Goal: Task Accomplishment & Management: Complete application form

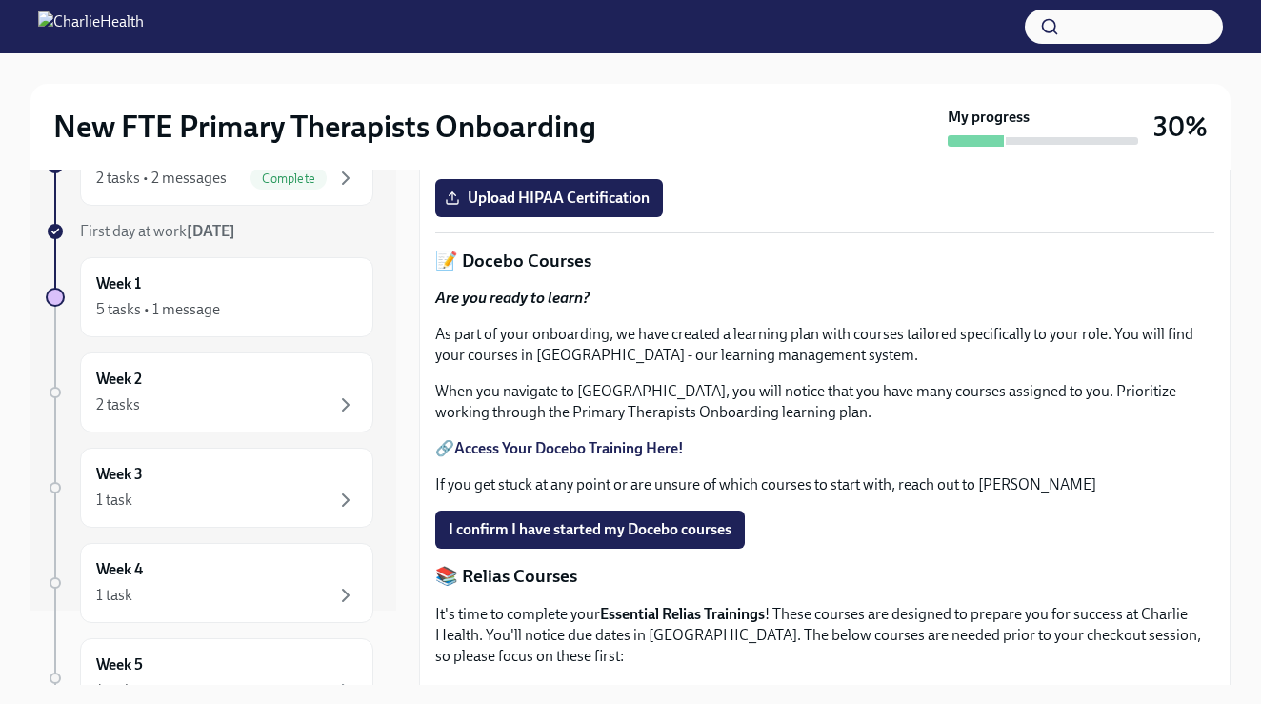
scroll to position [626, 0]
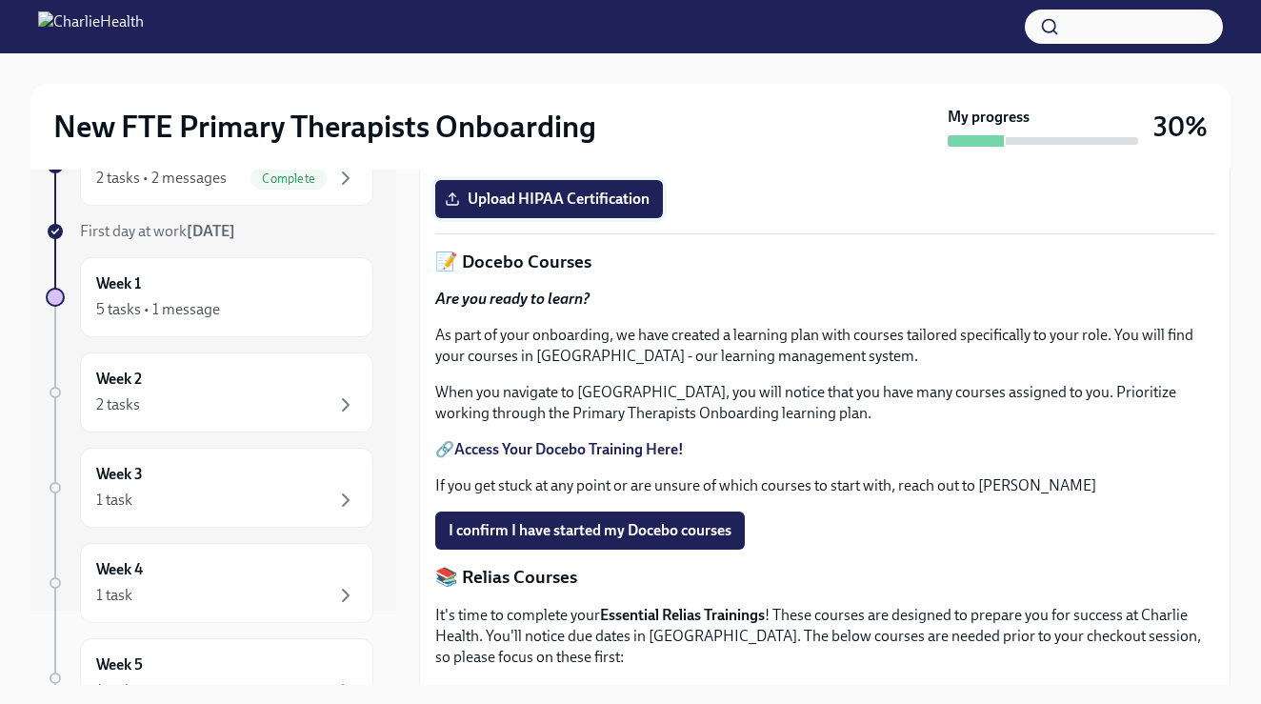
click at [587, 209] on span "Upload HIPAA Certification" at bounding box center [549, 199] width 201 height 19
click at [0, 0] on input "Upload HIPAA Certification" at bounding box center [0, 0] width 0 height 0
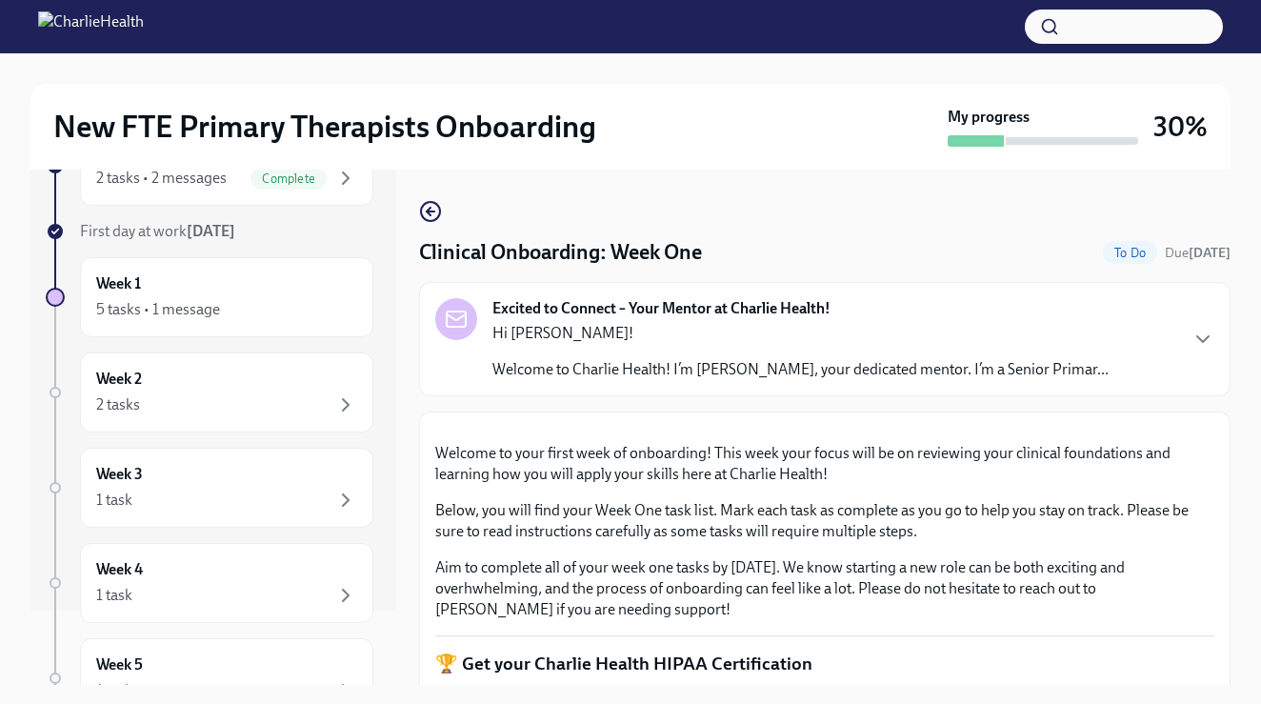
scroll to position [0, 0]
click at [979, 319] on div "Excited to Connect – Your Mentor at Charlie Health! Hi [PERSON_NAME]! Welcome t…" at bounding box center [801, 339] width 616 height 82
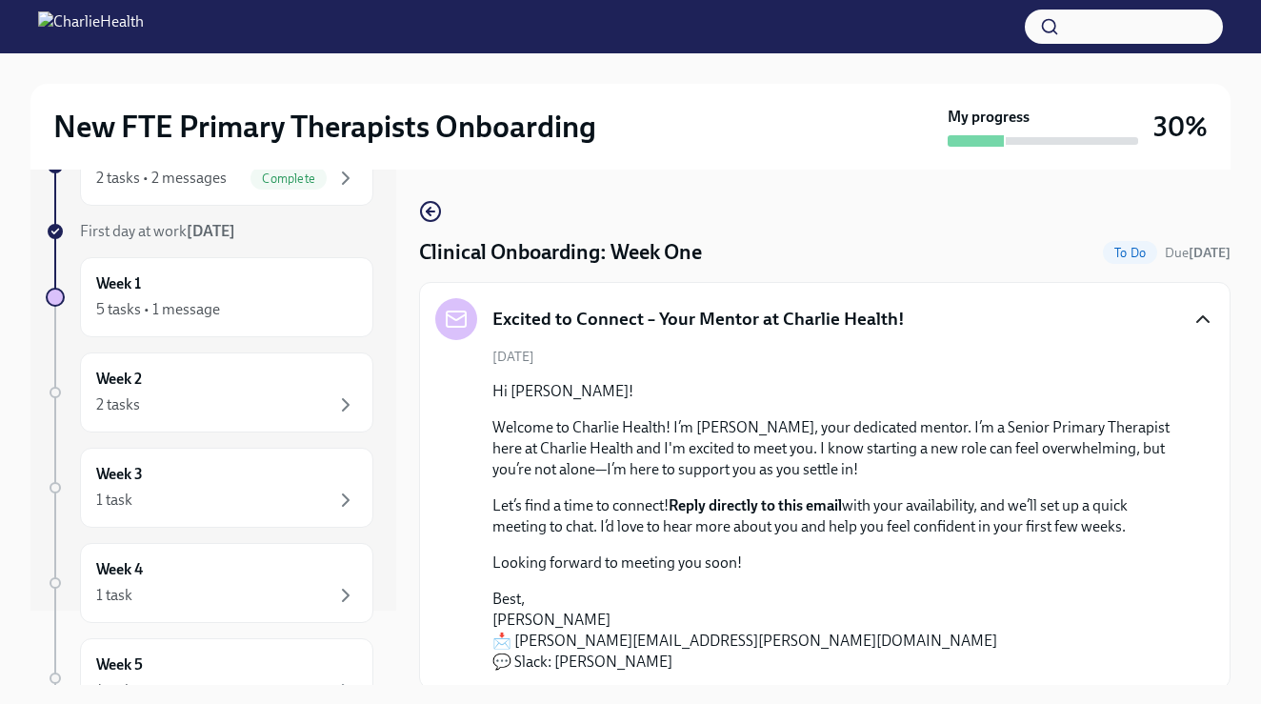
click at [1210, 320] on icon "button" at bounding box center [1203, 319] width 23 height 23
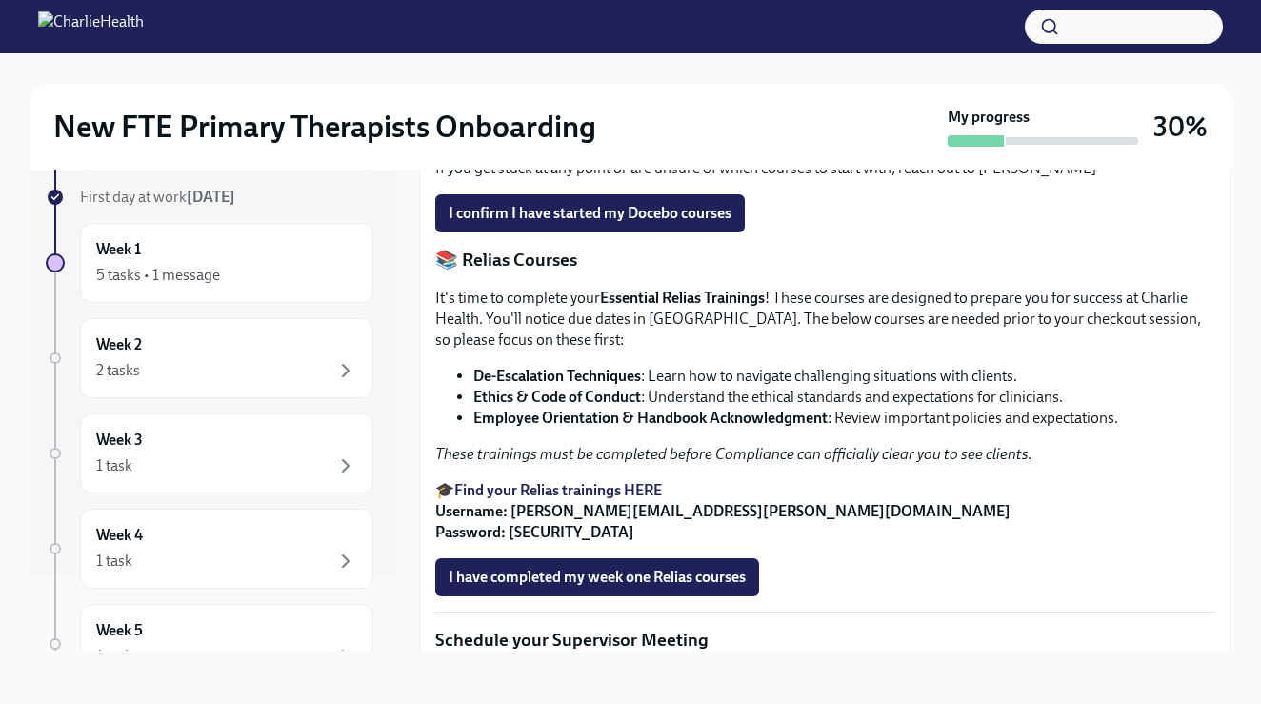
scroll to position [910, 0]
click at [703, 222] on span "I confirm I have started my Docebo courses" at bounding box center [590, 212] width 283 height 19
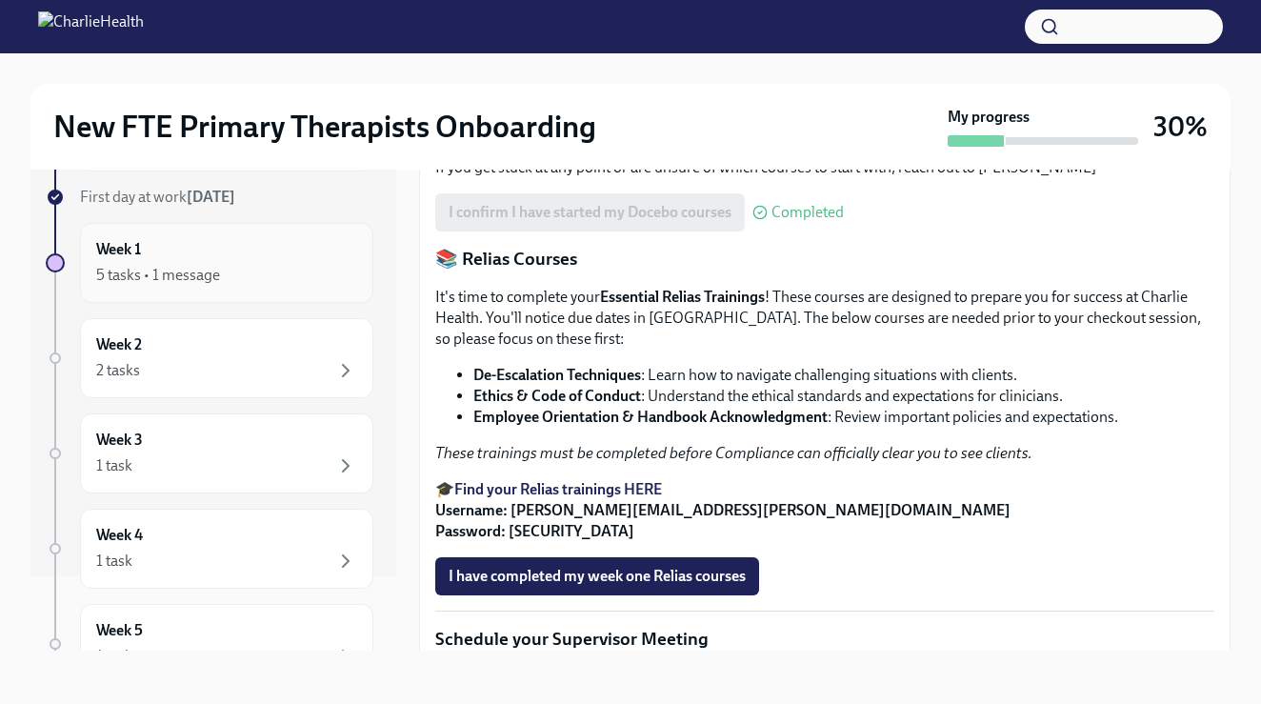
click at [257, 270] on div "5 tasks • 1 message" at bounding box center [226, 275] width 261 height 23
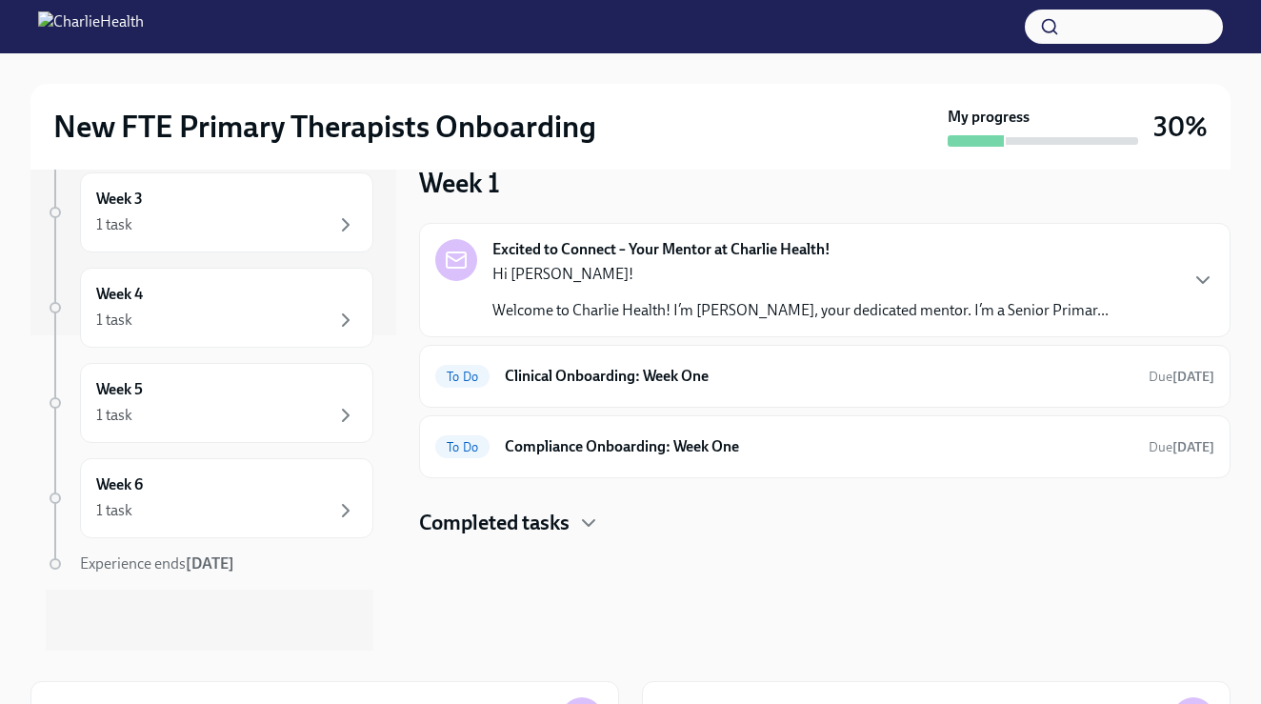
scroll to position [315, 0]
click at [536, 526] on h4 "Completed tasks" at bounding box center [494, 523] width 151 height 29
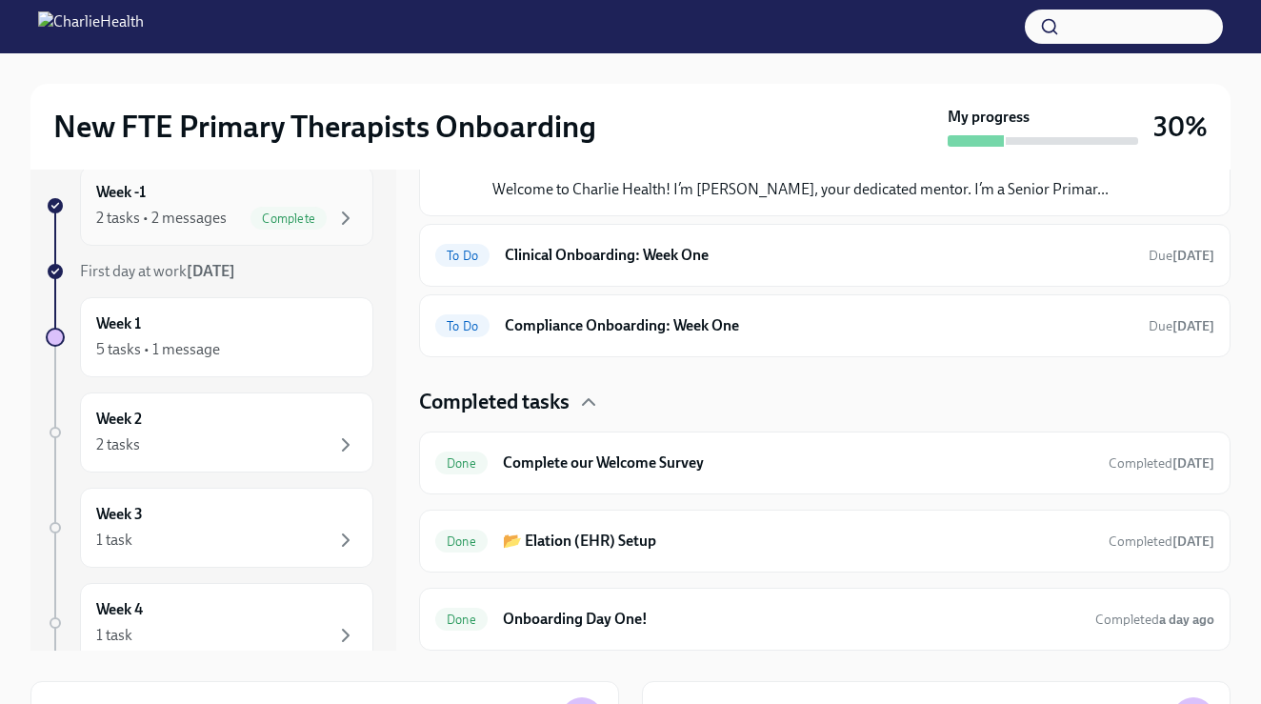
scroll to position [0, 0]
click at [206, 201] on div "Week -1 2 tasks • 2 messages Complete" at bounding box center [226, 206] width 261 height 48
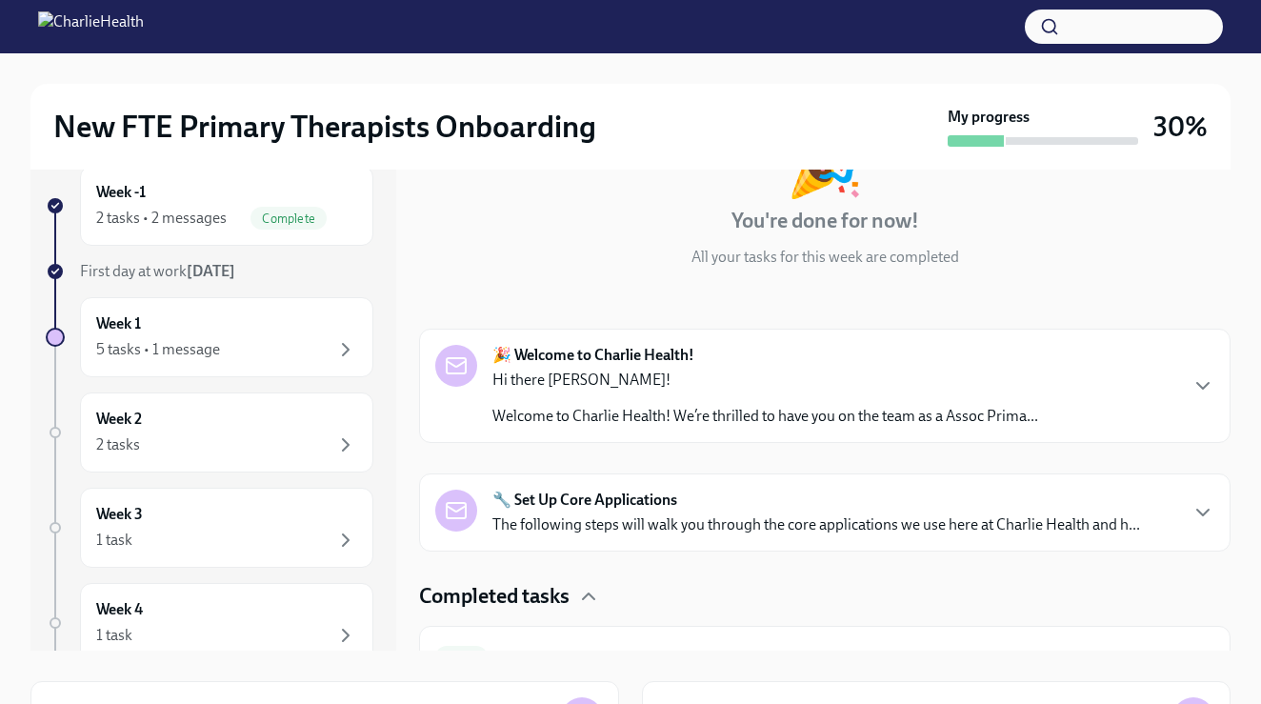
click at [1099, 15] on button "button" at bounding box center [1124, 27] width 198 height 34
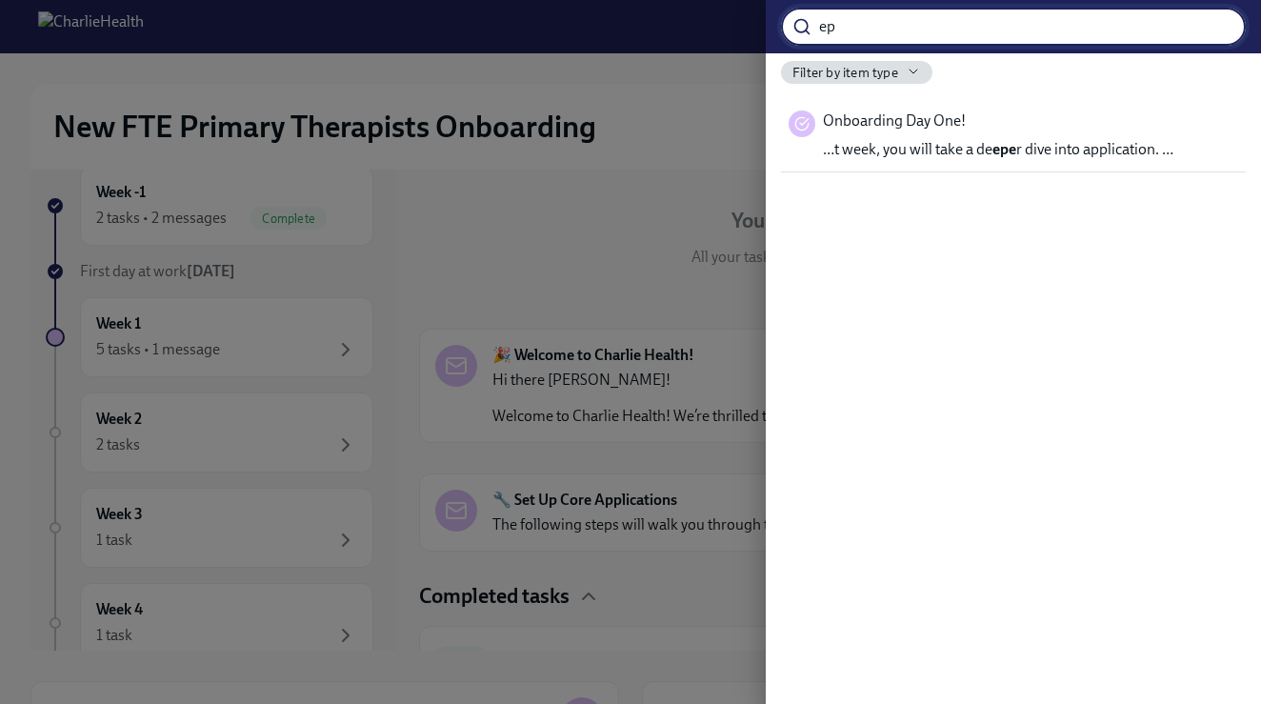
type input "e"
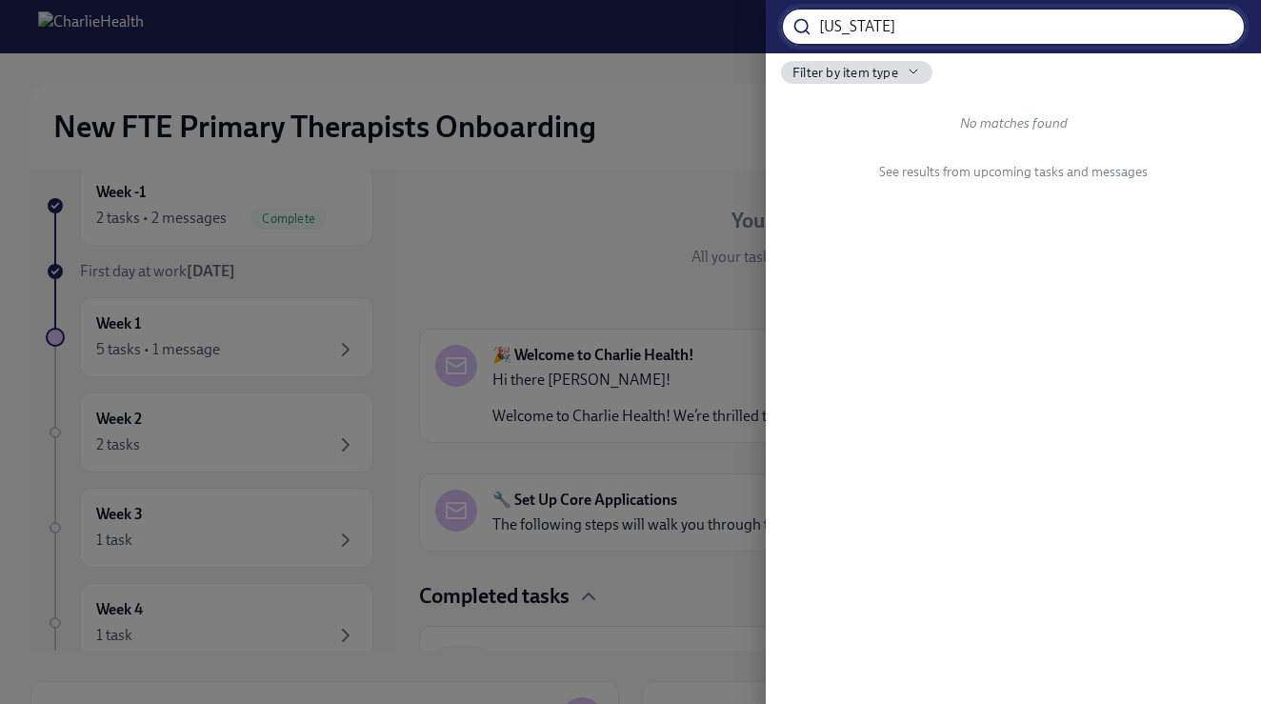
type input "[US_STATE]"
click at [743, 236] on div at bounding box center [630, 352] width 1261 height 704
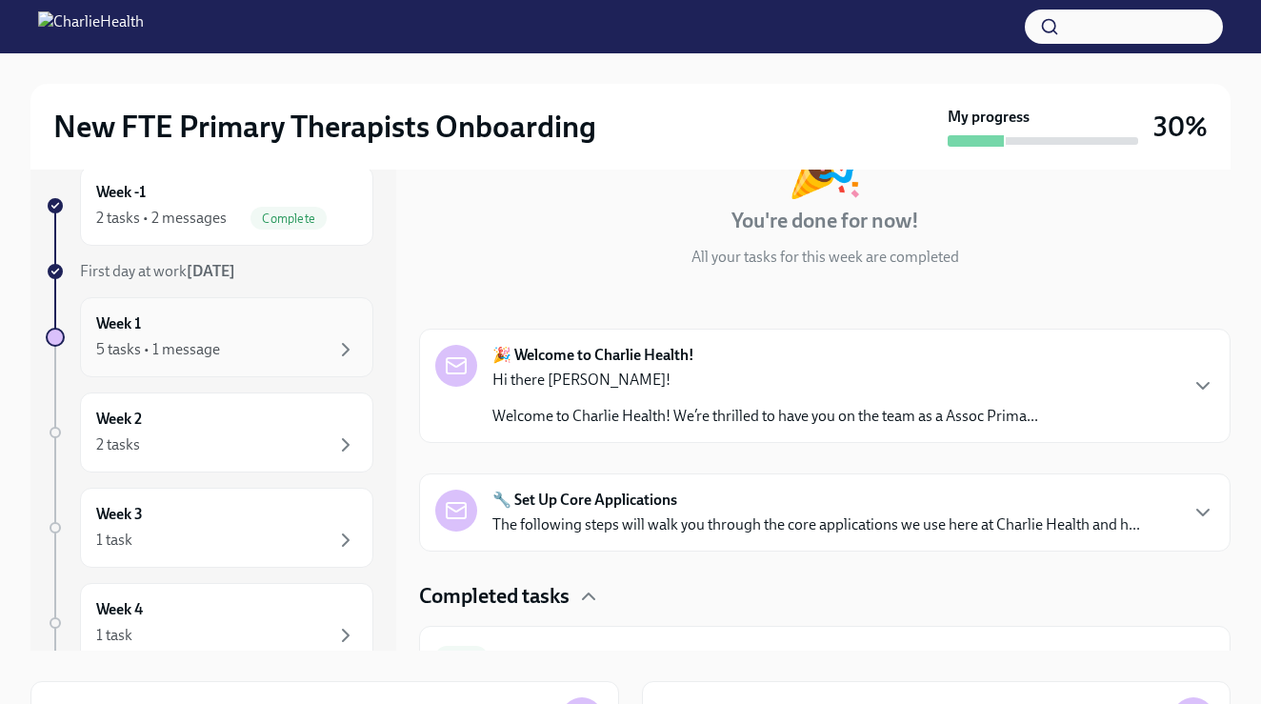
click at [272, 365] on div "Week 1 5 tasks • 1 message" at bounding box center [226, 337] width 293 height 80
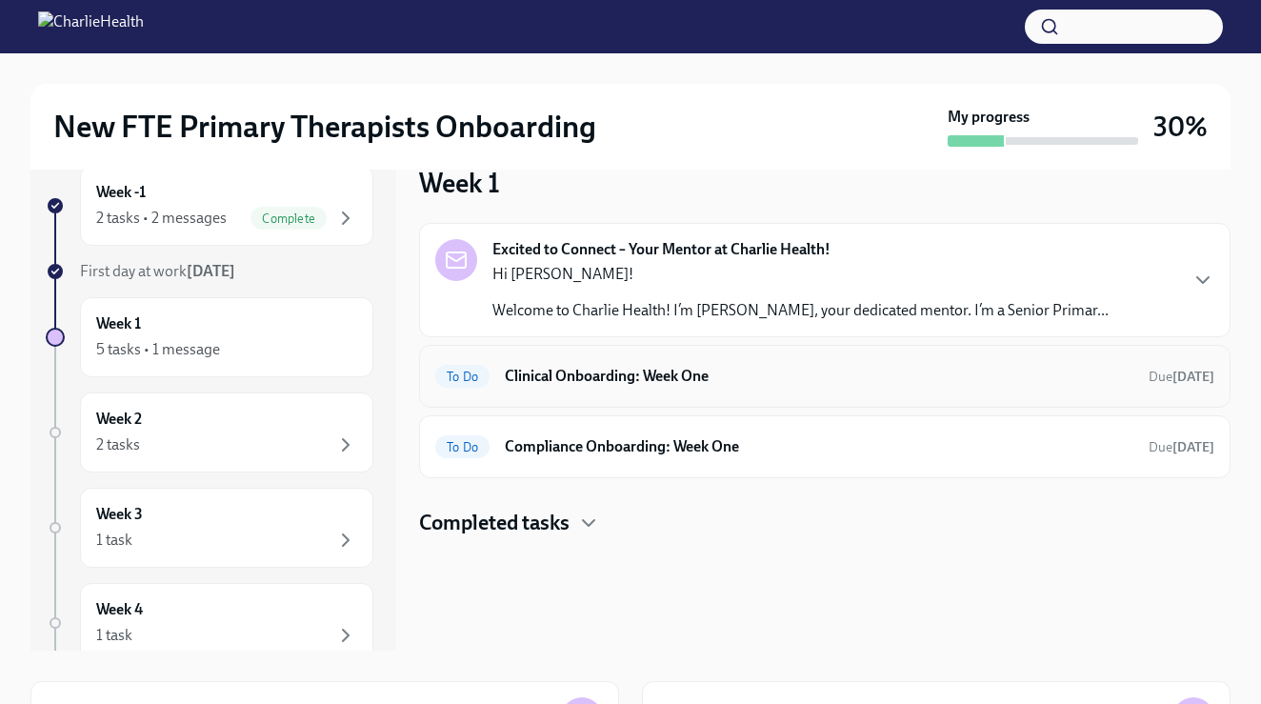
click at [536, 372] on h6 "Clinical Onboarding: Week One" at bounding box center [819, 376] width 629 height 21
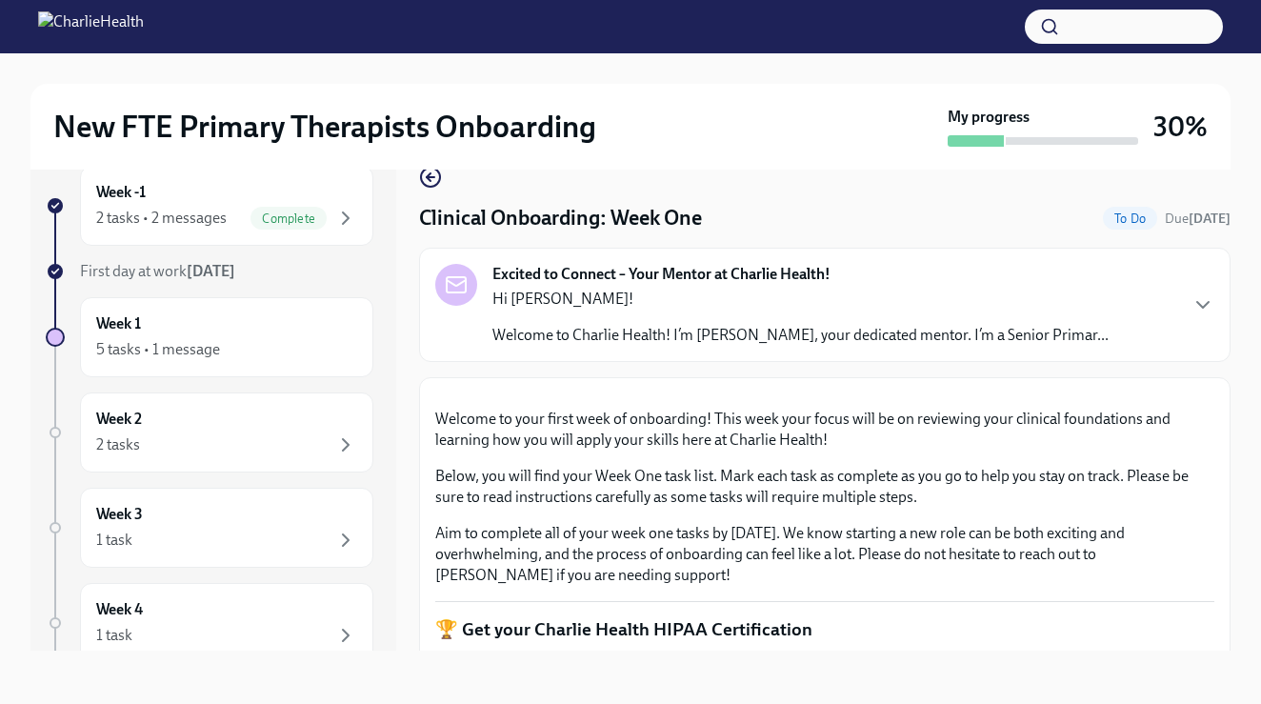
click at [565, 311] on div "Hi [PERSON_NAME]! Welcome to Charlie Health! I’m [PERSON_NAME], your dedicated …" at bounding box center [801, 317] width 616 height 57
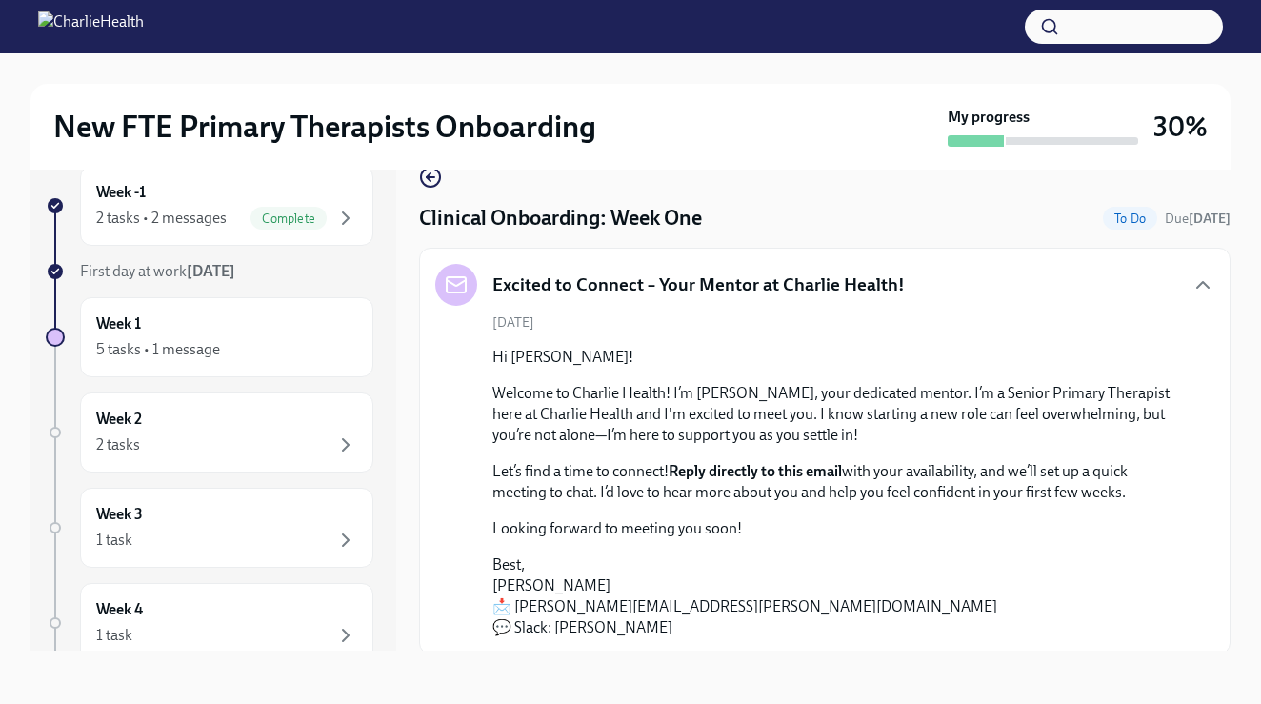
click at [707, 294] on h5 "Excited to Connect – Your Mentor at Charlie Health!" at bounding box center [699, 284] width 413 height 25
click at [217, 196] on div "Week -1 2 tasks • 2 messages Complete" at bounding box center [226, 206] width 261 height 48
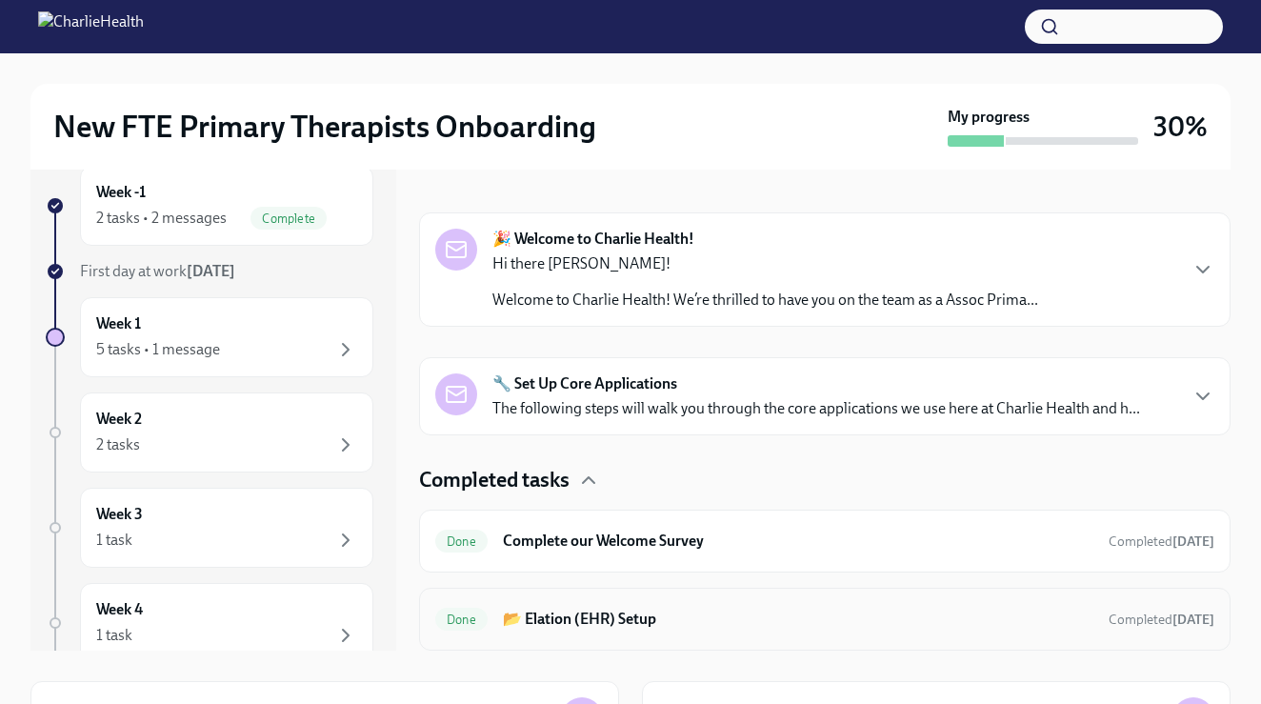
scroll to position [237, 0]
click at [583, 476] on icon "button" at bounding box center [588, 480] width 23 height 23
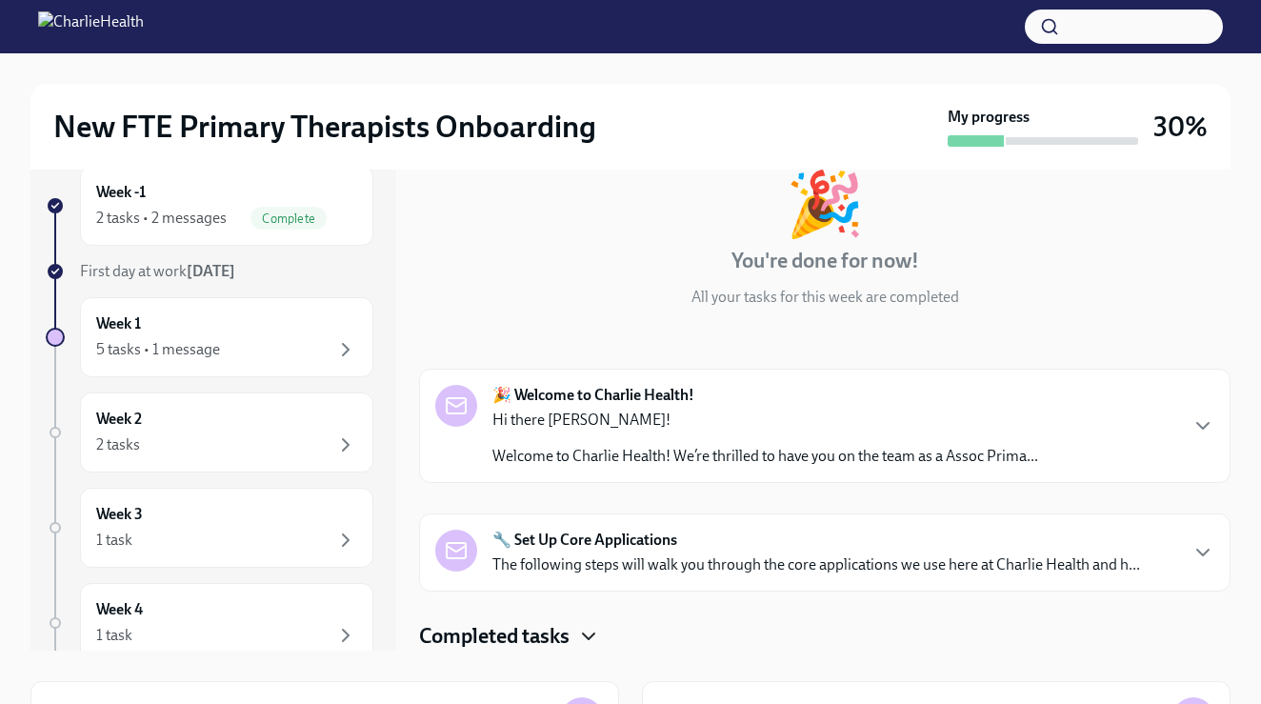
click at [591, 643] on icon "button" at bounding box center [588, 636] width 23 height 23
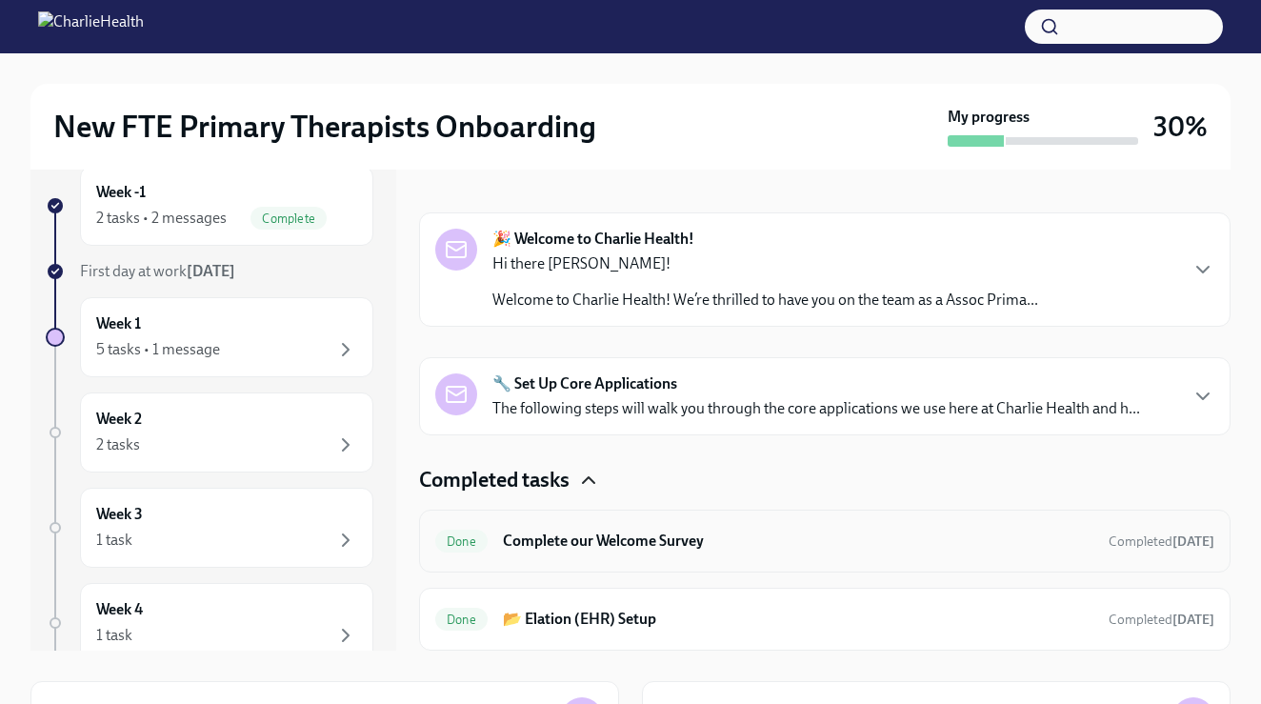
scroll to position [237, 0]
click at [630, 391] on strong "🔧 Set Up Core Applications" at bounding box center [585, 383] width 185 height 21
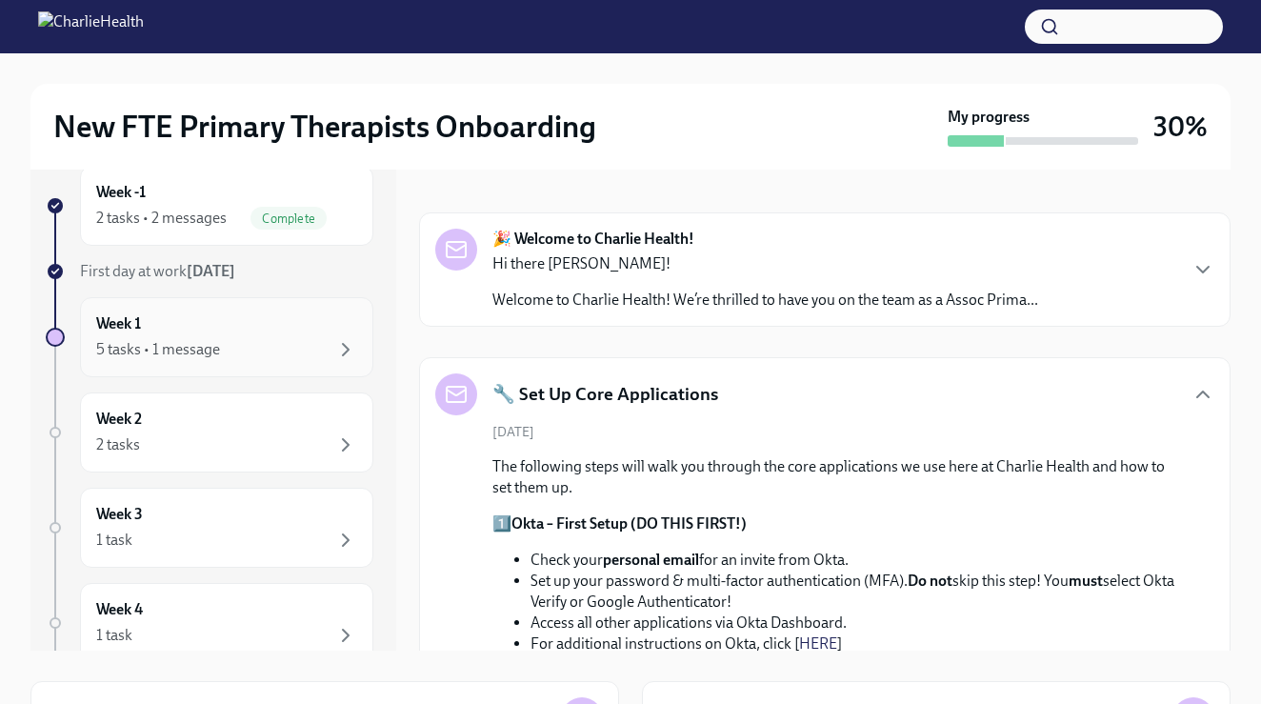
click at [243, 329] on div "Week 1 5 tasks • 1 message" at bounding box center [226, 337] width 261 height 48
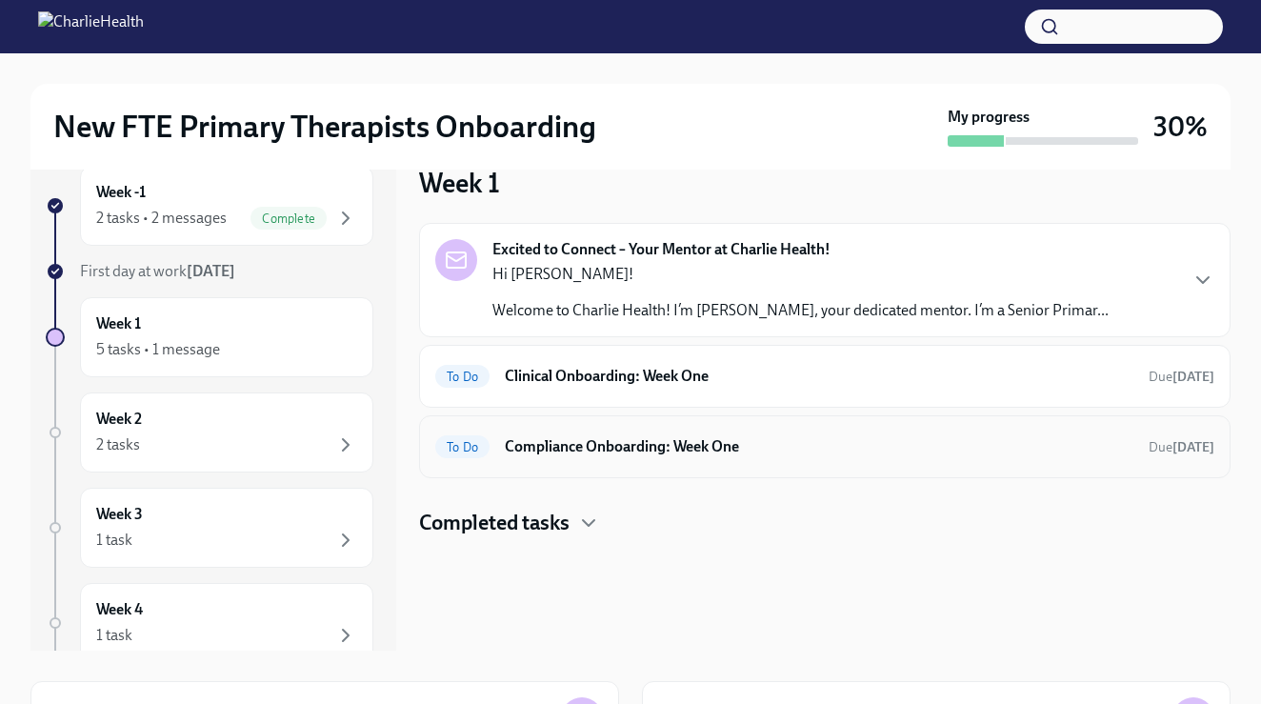
click at [556, 436] on h6 "Compliance Onboarding: Week One" at bounding box center [819, 446] width 629 height 21
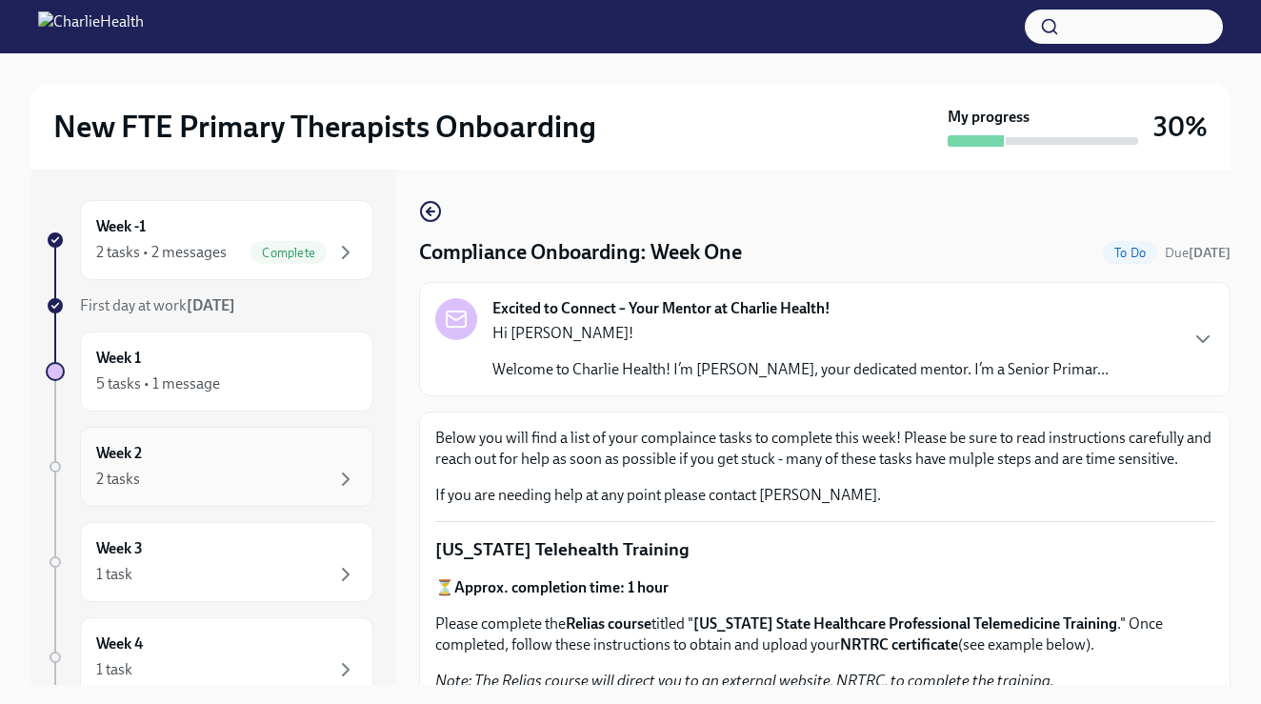
click at [223, 451] on div "Week 2 2 tasks" at bounding box center [226, 467] width 261 height 48
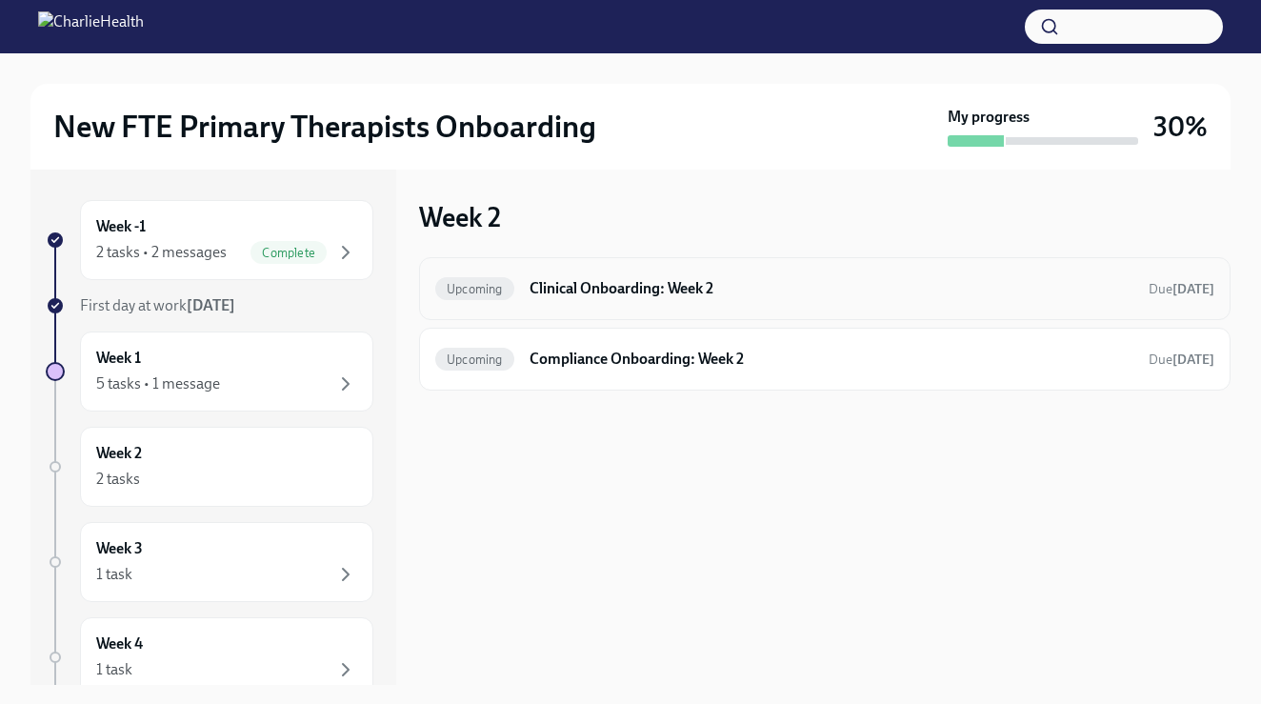
click at [501, 295] on span "Upcoming" at bounding box center [474, 289] width 79 height 14
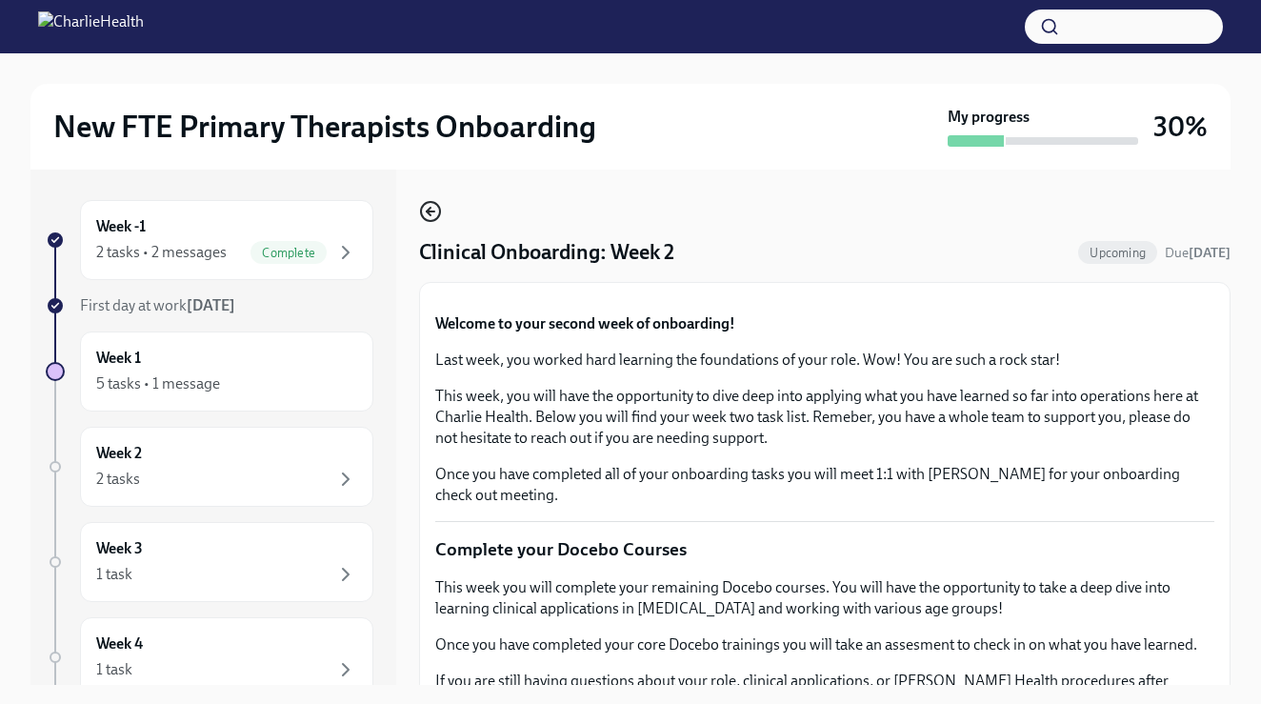
click at [436, 209] on icon "button" at bounding box center [430, 211] width 23 height 23
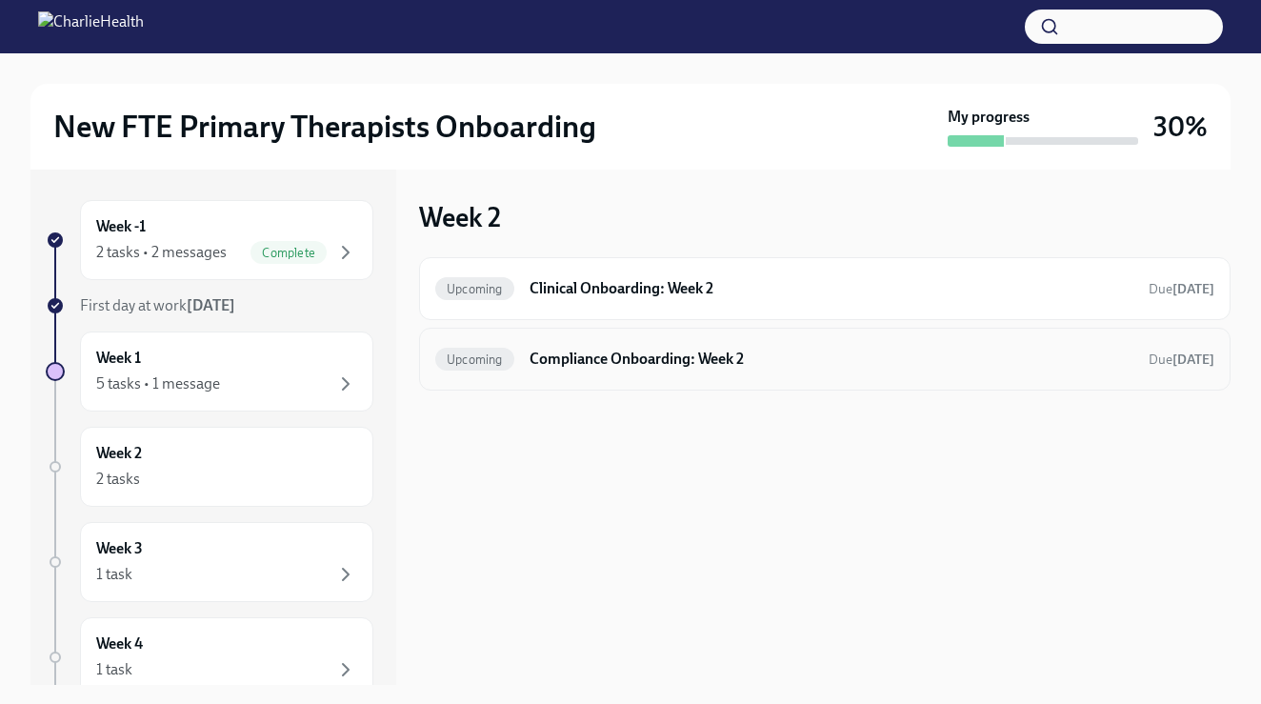
click at [506, 353] on span "Upcoming" at bounding box center [474, 360] width 79 height 14
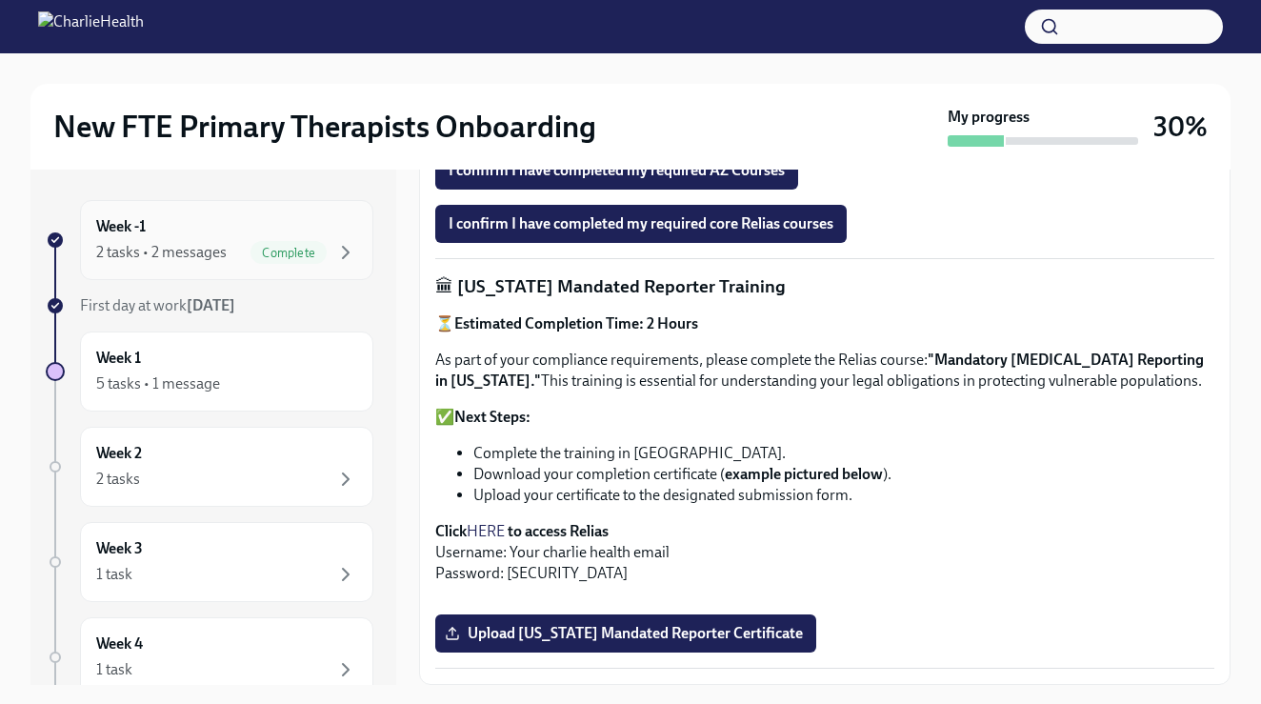
click at [268, 237] on div "Week -1 2 tasks • 2 messages Complete" at bounding box center [226, 240] width 261 height 48
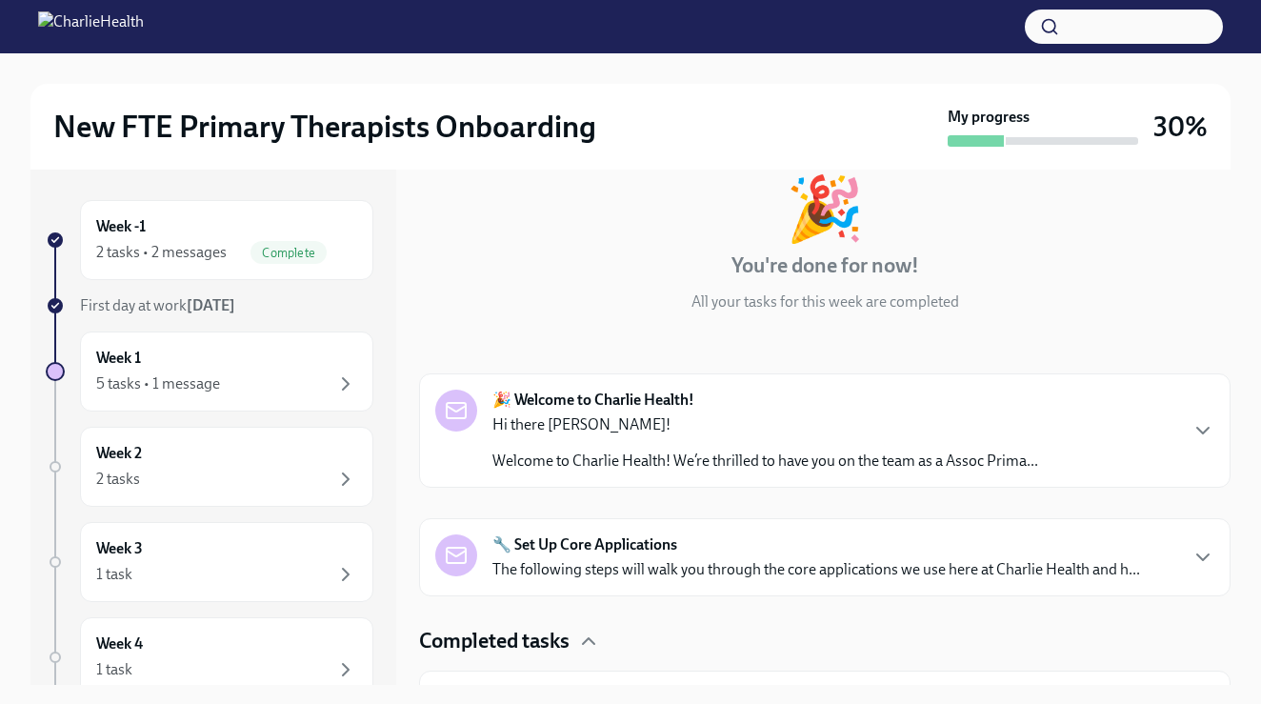
scroll to position [145, 0]
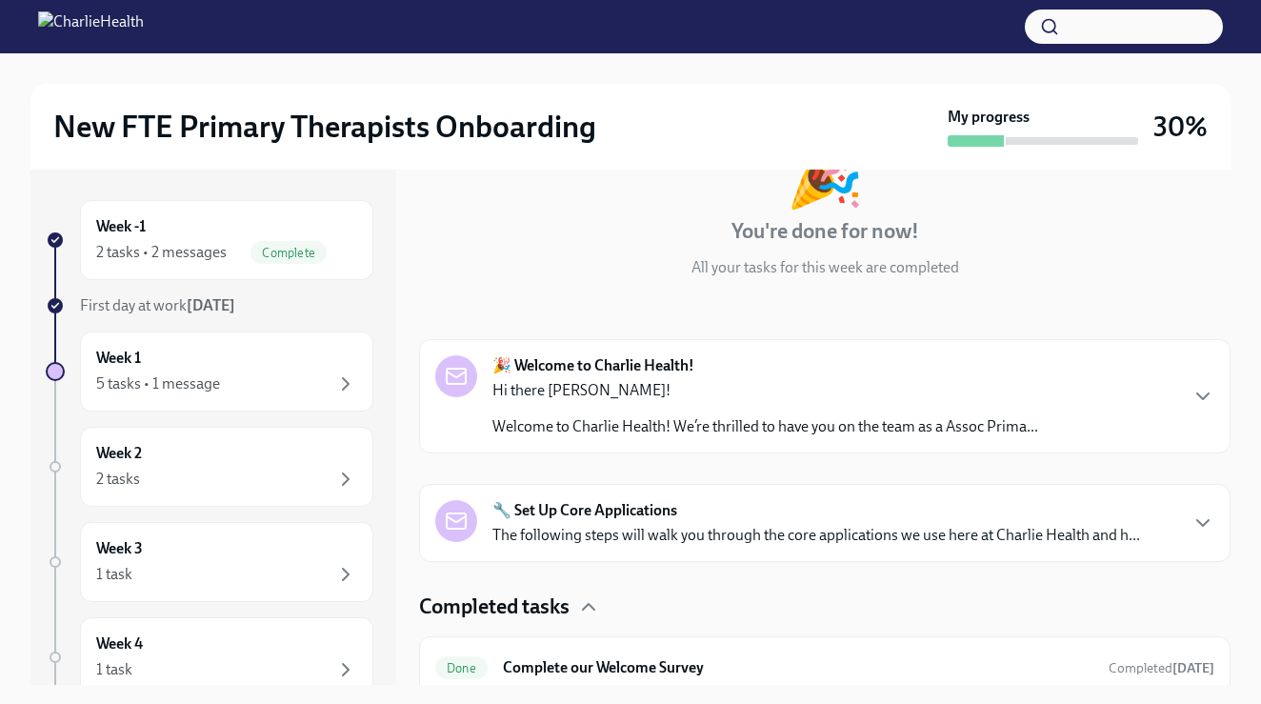
click at [571, 396] on p "Hi there [PERSON_NAME]!" at bounding box center [766, 390] width 546 height 21
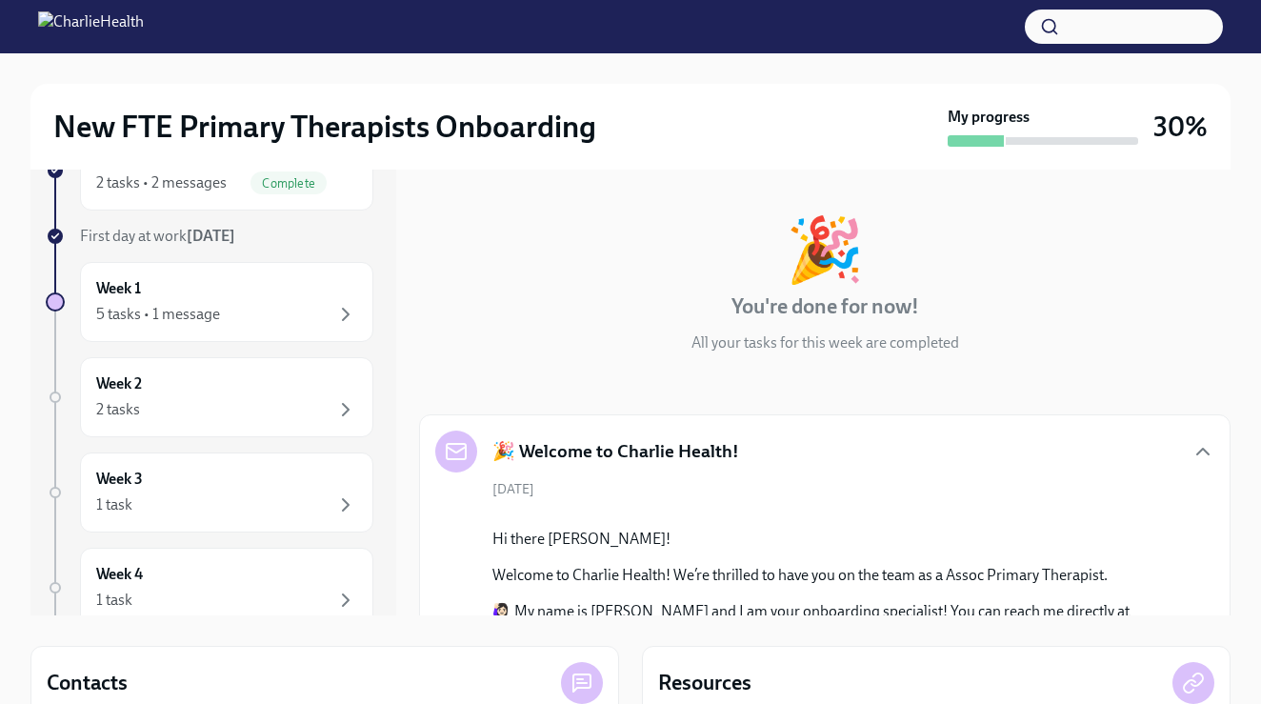
scroll to position [74, 0]
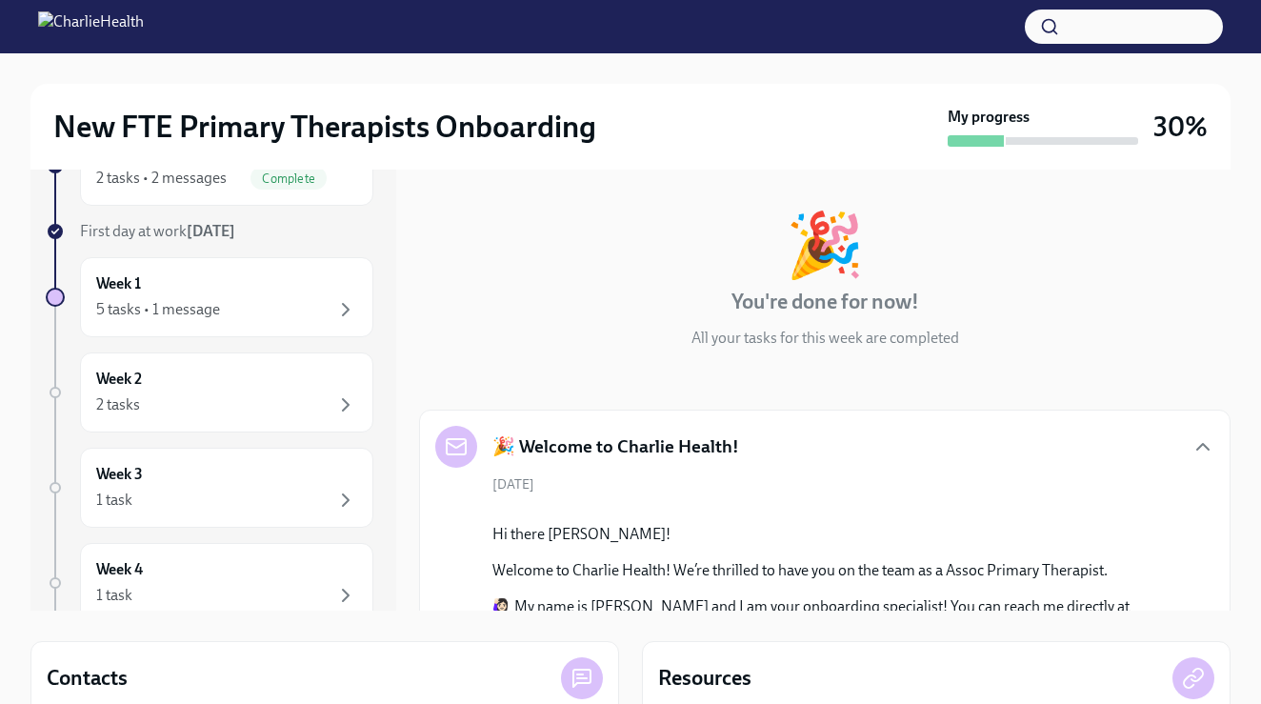
click at [311, 293] on div "Week 1 5 tasks • 1 message" at bounding box center [226, 297] width 261 height 48
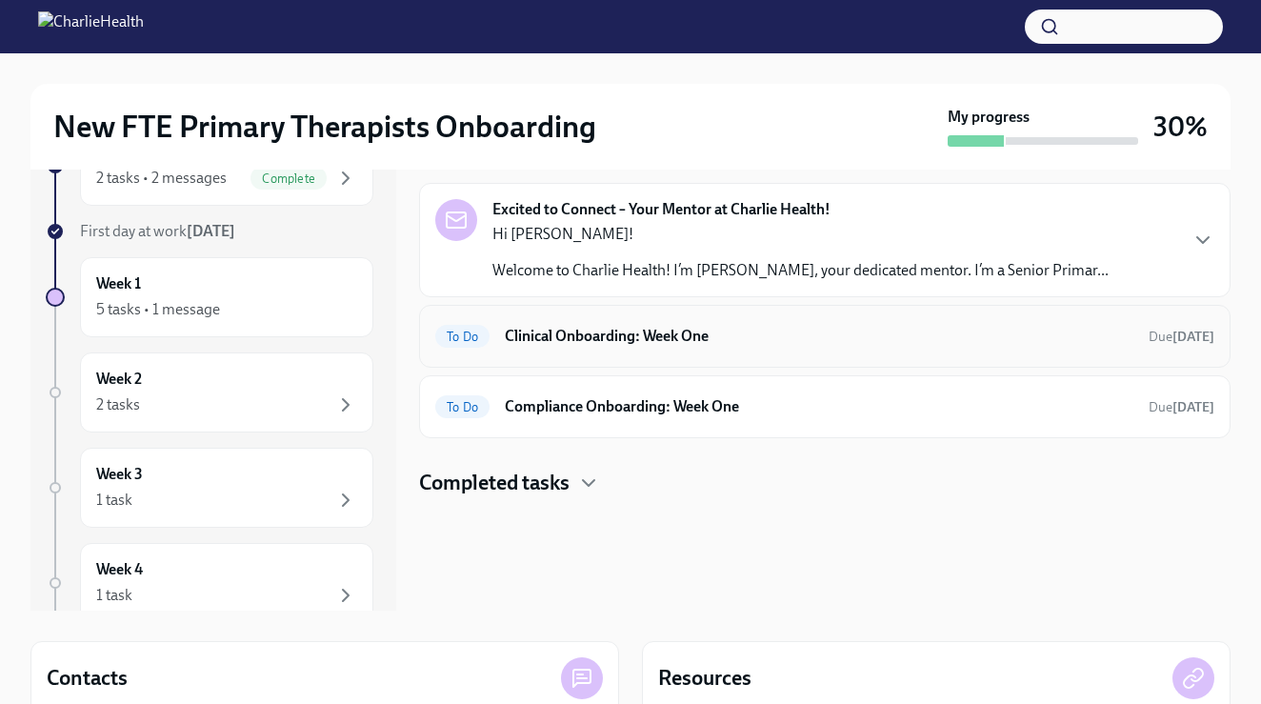
click at [584, 342] on h6 "Clinical Onboarding: Week One" at bounding box center [819, 336] width 629 height 21
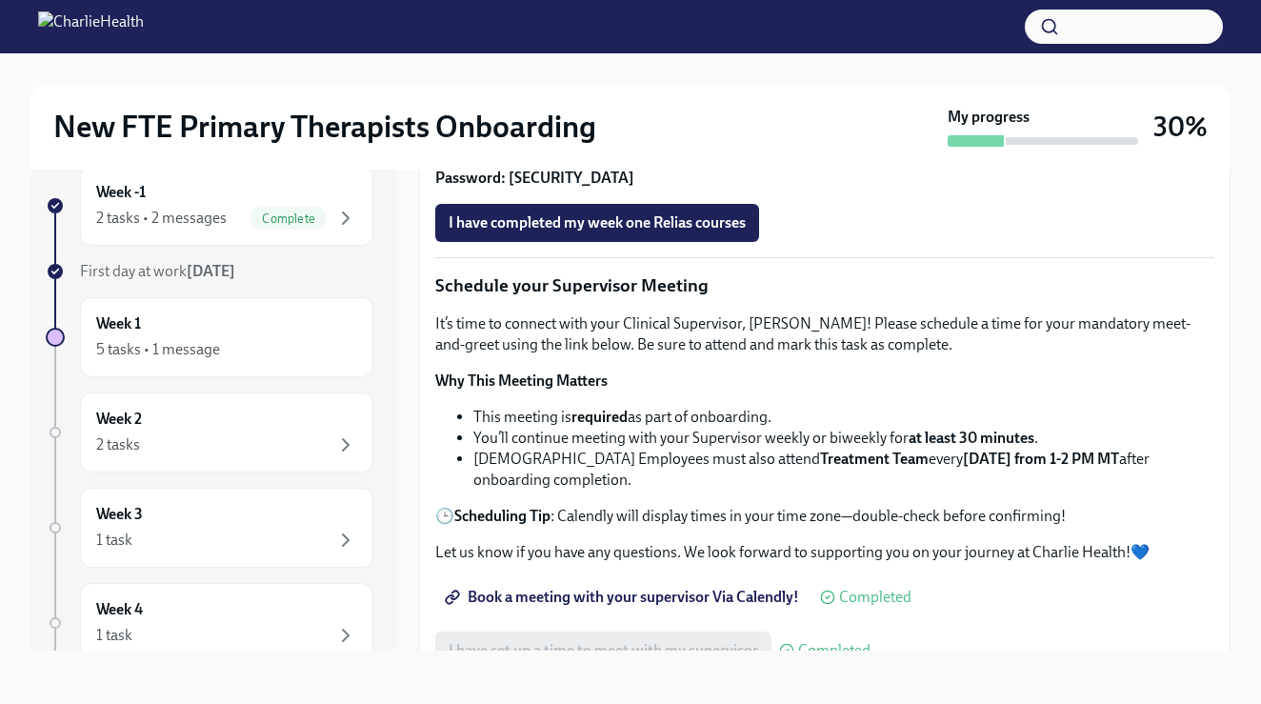
scroll to position [1261, 0]
